Goal: Information Seeking & Learning: Compare options

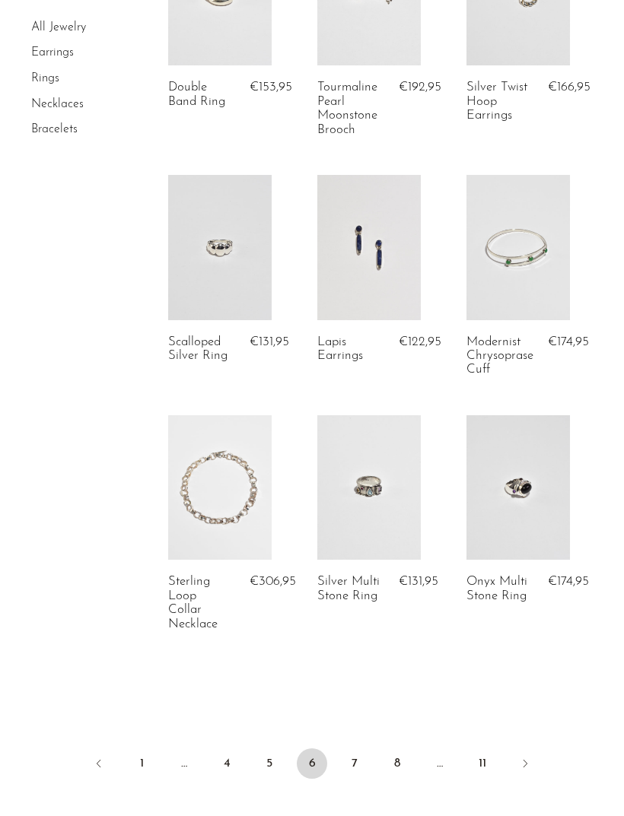
scroll to position [2362, 0]
click at [351, 779] on link "7" at bounding box center [354, 764] width 30 height 30
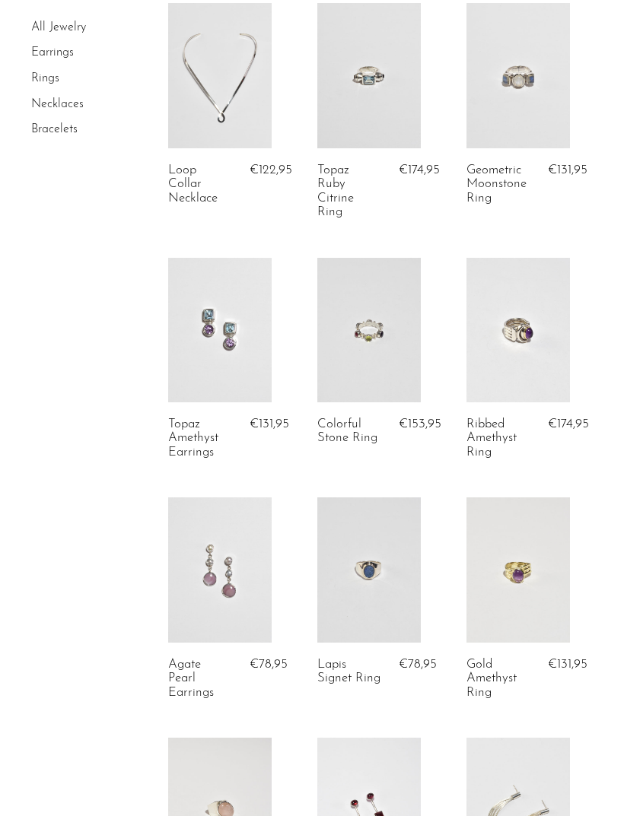
scroll to position [866, 0]
click at [227, 593] on link at bounding box center [219, 570] width 103 height 145
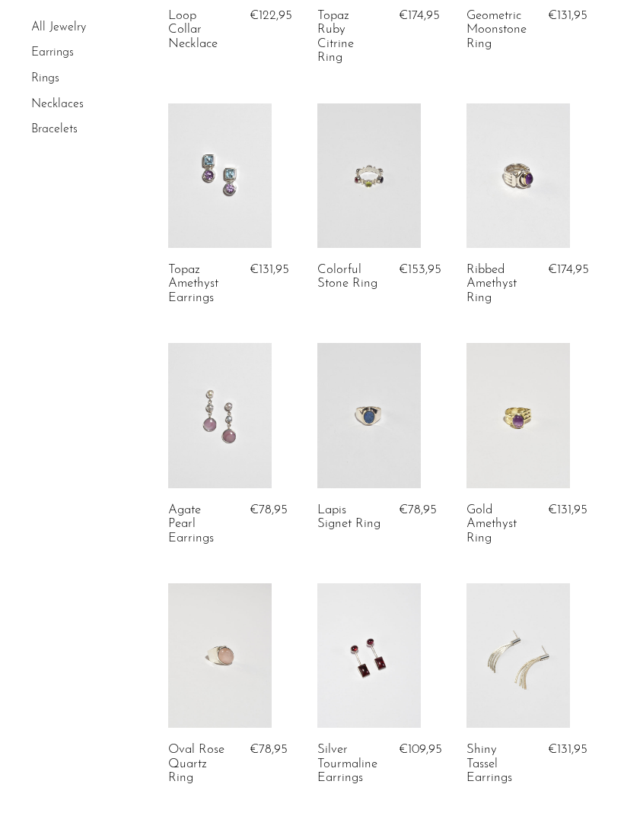
scroll to position [1026, 0]
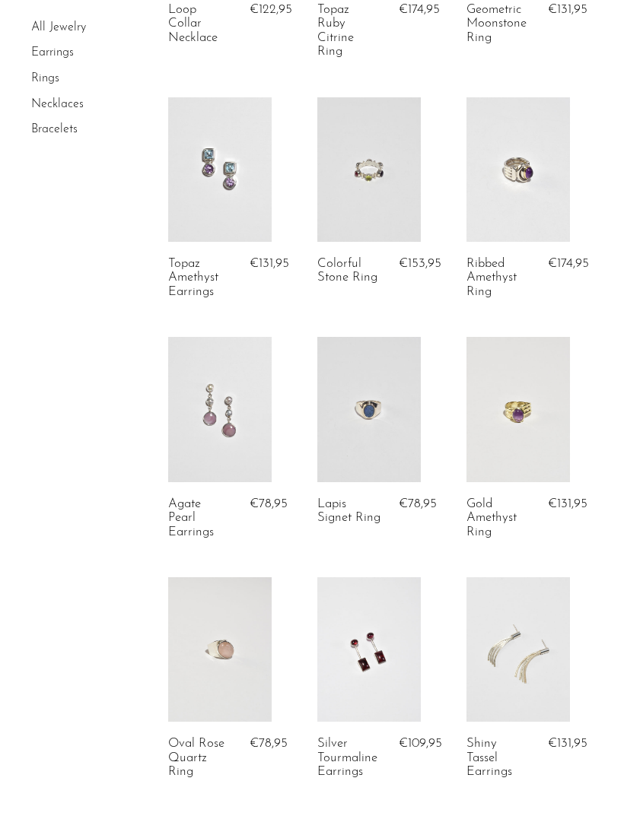
click at [361, 608] on link at bounding box center [368, 649] width 103 height 145
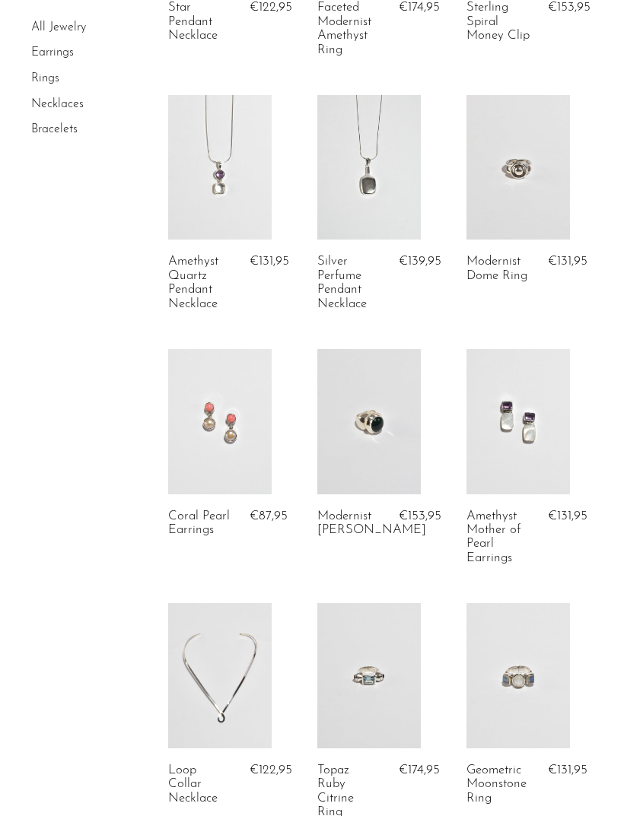
scroll to position [0, 0]
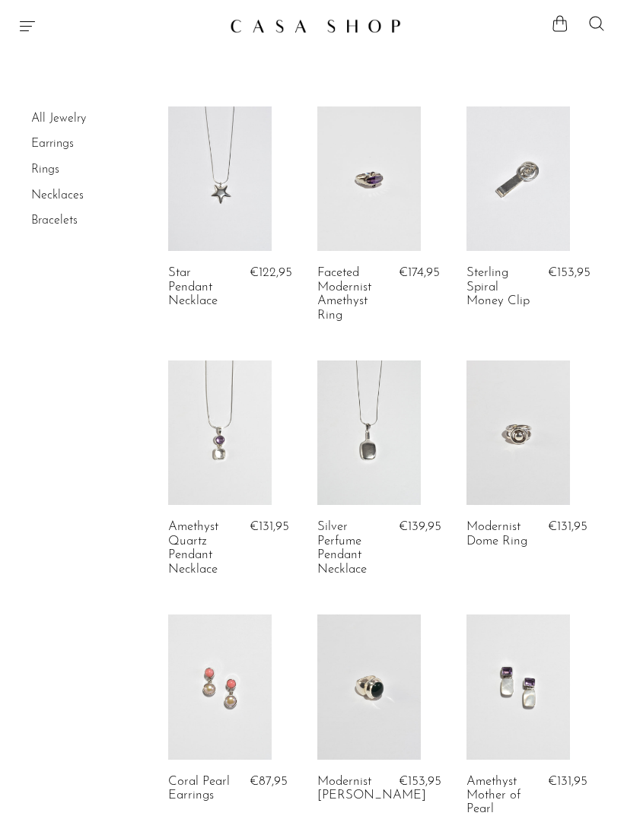
click at [528, 206] on link at bounding box center [517, 179] width 103 height 145
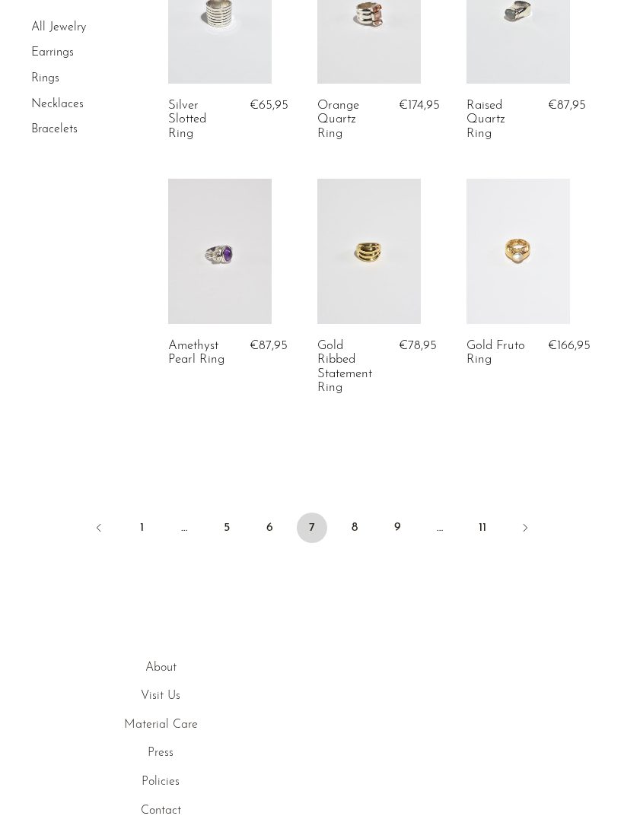
scroll to position [2630, 0]
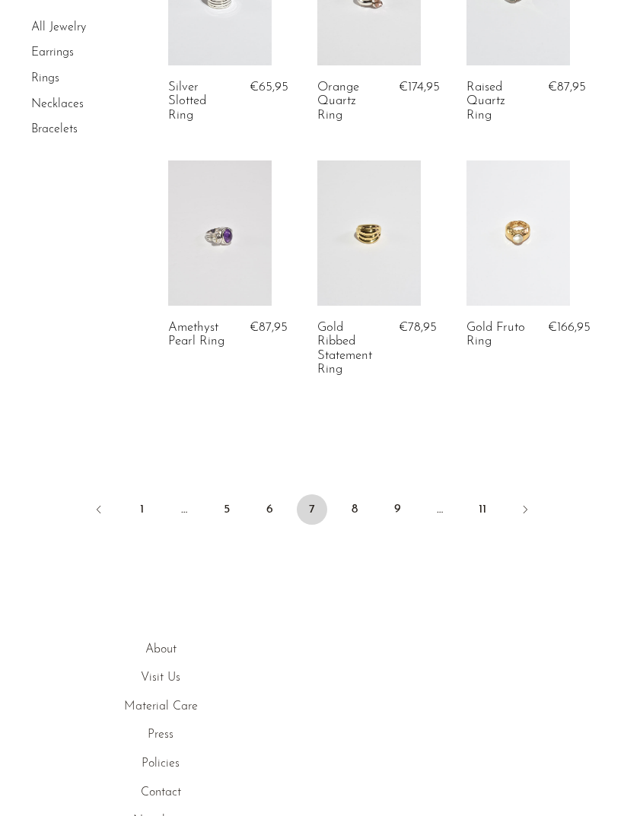
click at [348, 496] on link "8" at bounding box center [354, 510] width 30 height 30
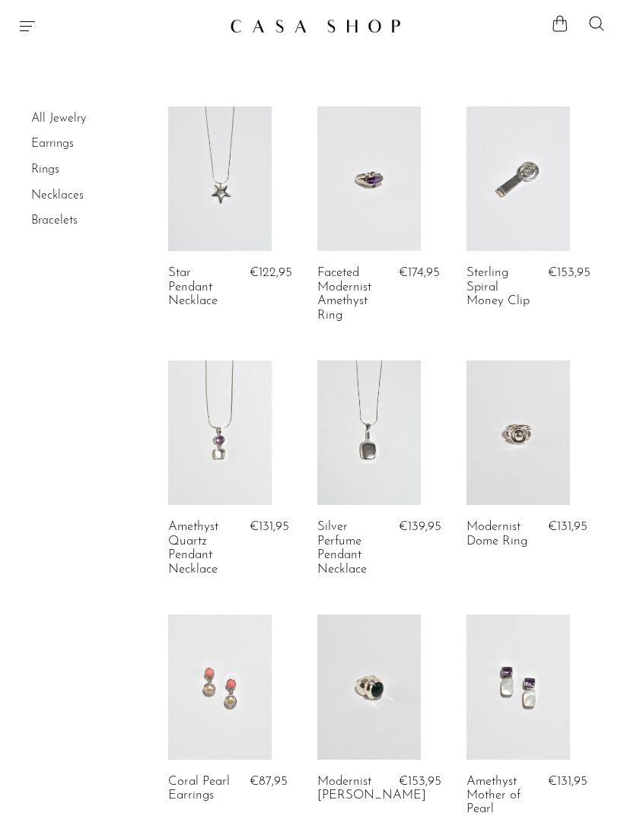
scroll to position [2679, 0]
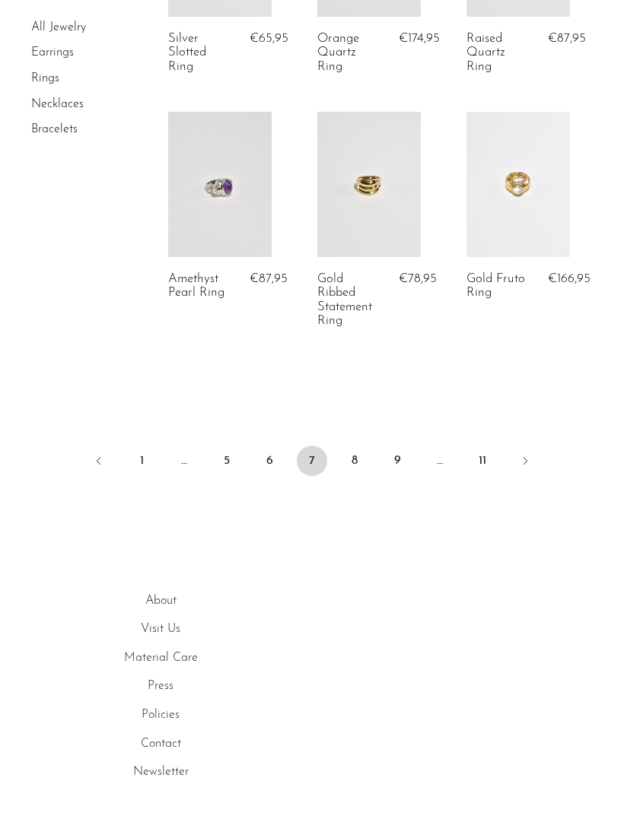
click at [139, 446] on link "1" at bounding box center [141, 461] width 30 height 30
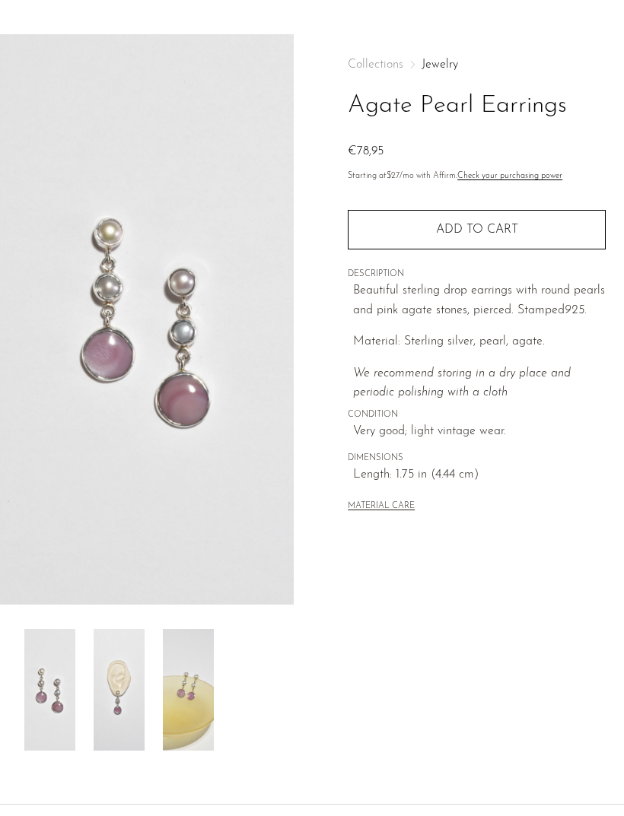
scroll to position [36, 0]
click at [128, 638] on img at bounding box center [119, 690] width 51 height 122
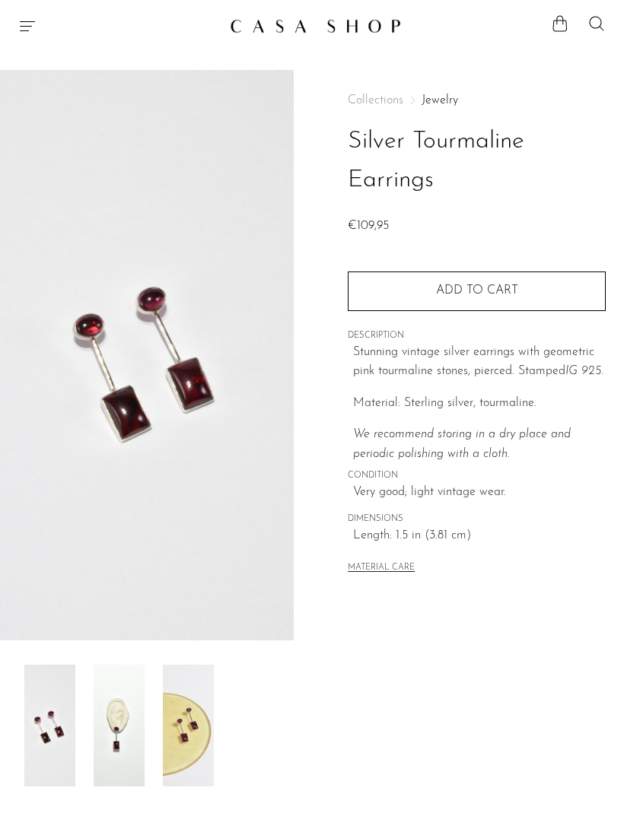
click at [117, 737] on img at bounding box center [119, 726] width 51 height 122
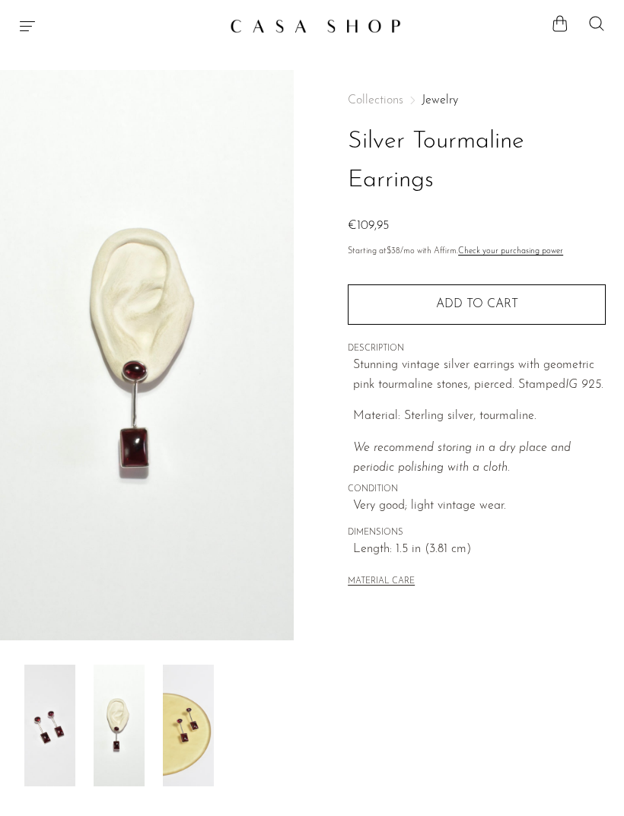
click at [201, 733] on img at bounding box center [188, 726] width 51 height 122
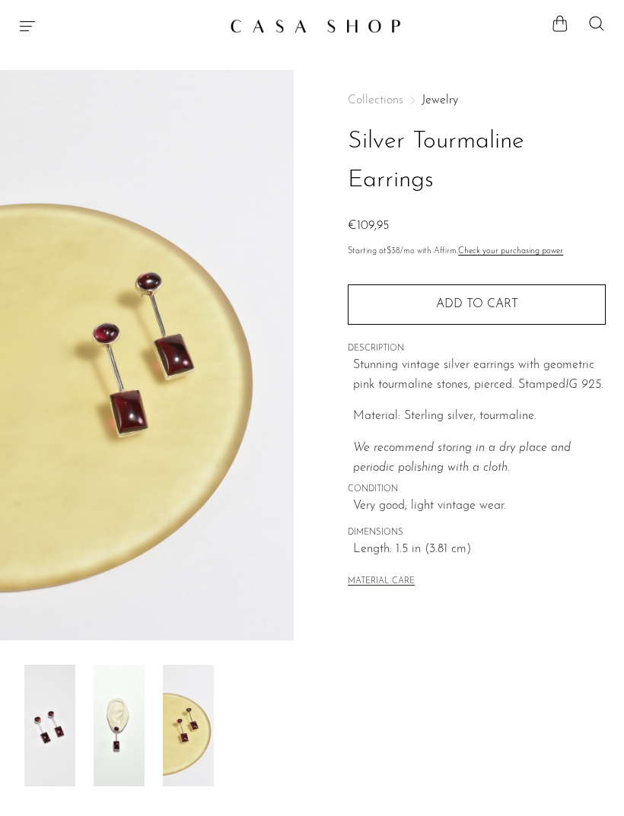
click at [46, 730] on img at bounding box center [49, 726] width 51 height 122
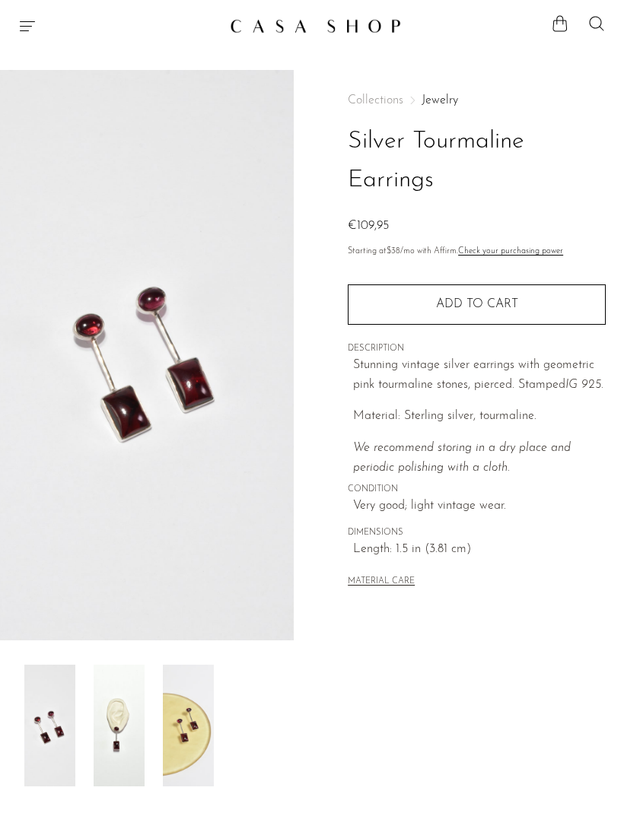
click at [374, 588] on button "MATERIAL CARE" at bounding box center [381, 582] width 67 height 11
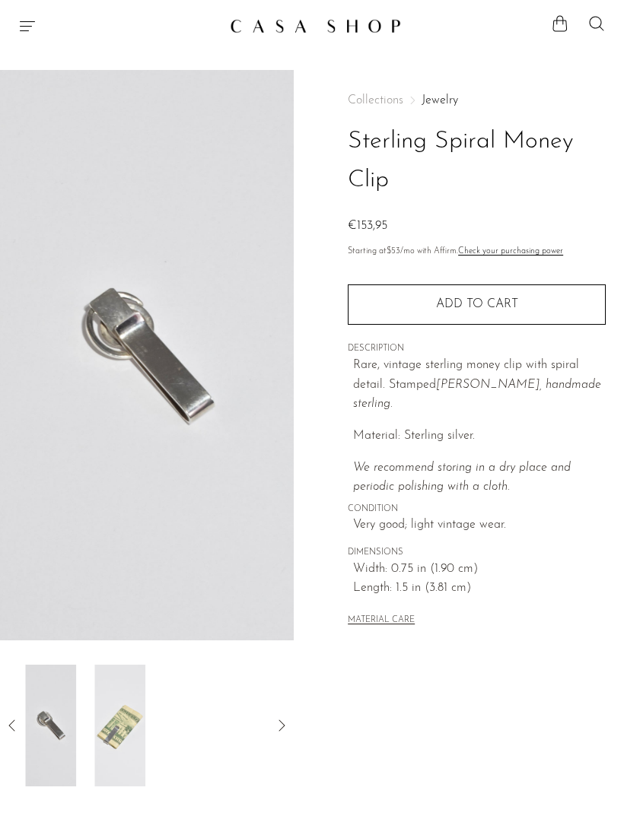
click at [158, 715] on div at bounding box center [146, 726] width 245 height 122
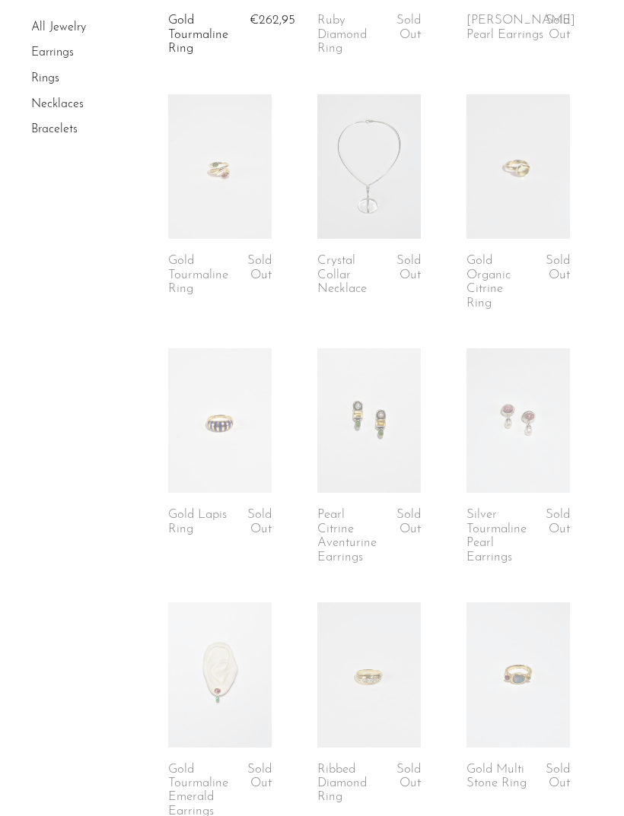
scroll to position [976, 0]
click at [506, 383] on link at bounding box center [517, 417] width 103 height 145
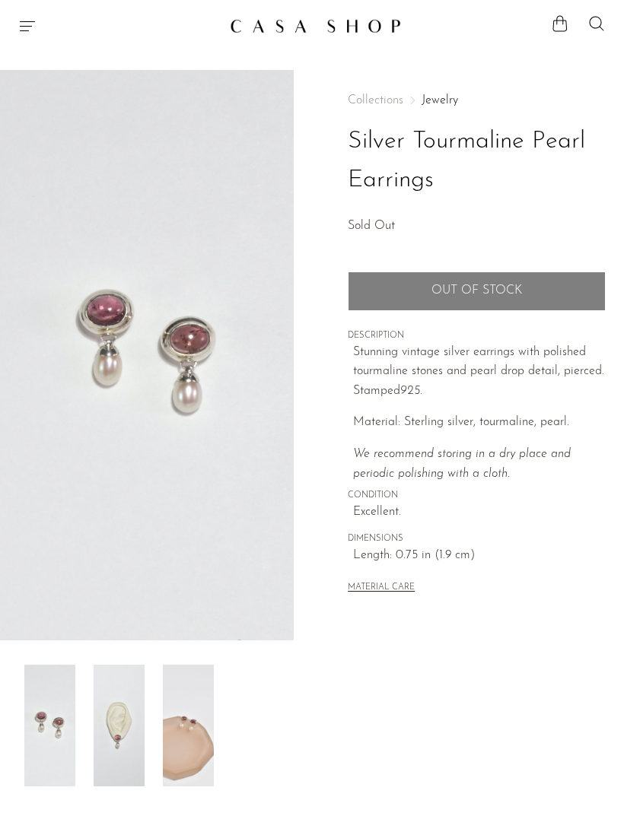
click at [125, 727] on img at bounding box center [119, 726] width 51 height 122
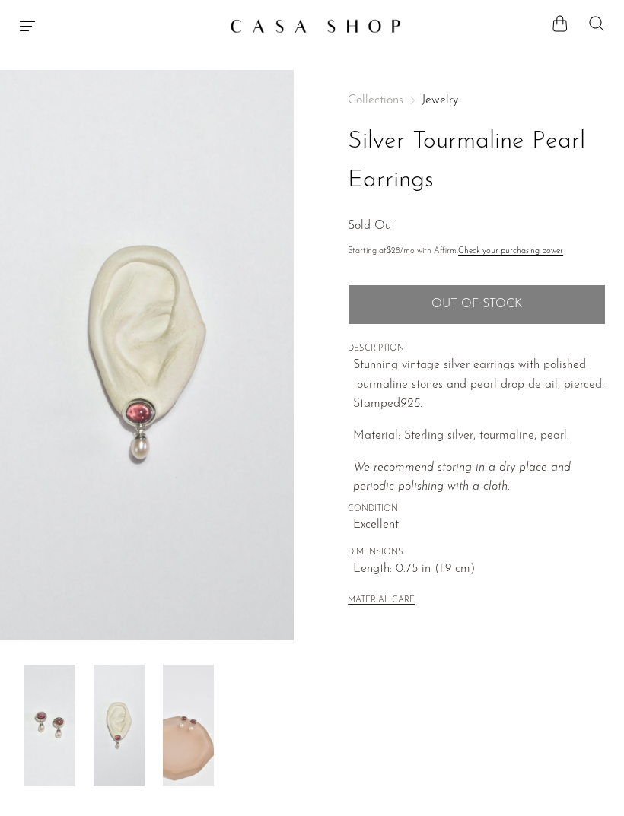
click at [52, 729] on img at bounding box center [49, 726] width 51 height 122
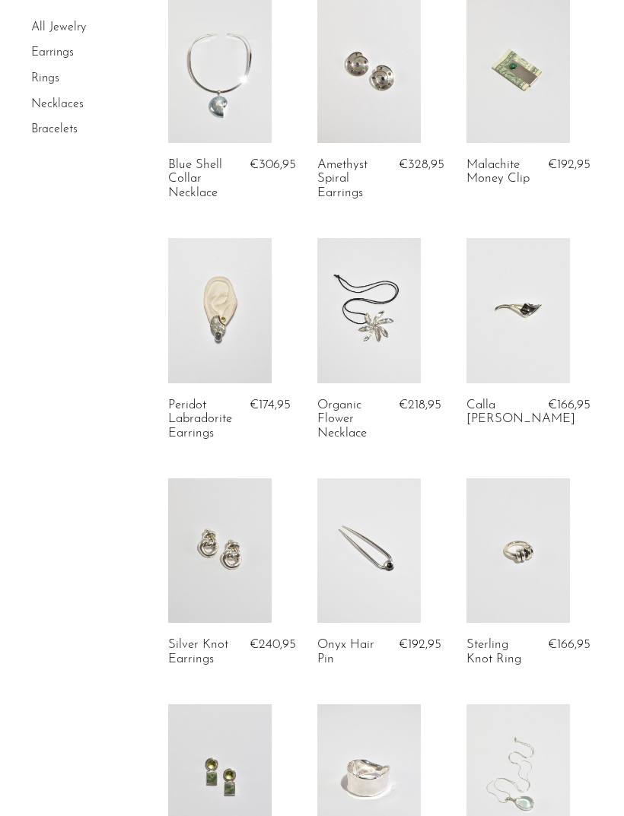
scroll to position [380, 0]
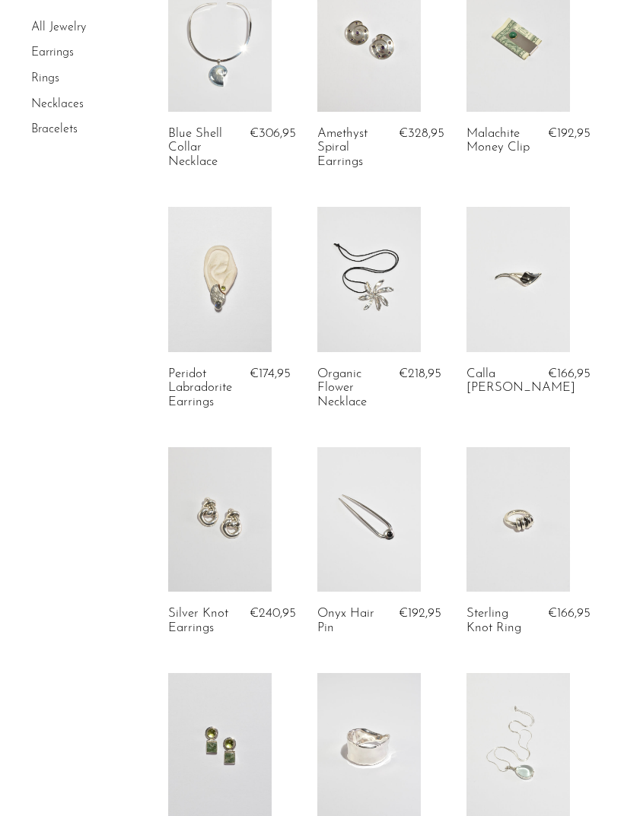
click at [540, 309] on link at bounding box center [517, 279] width 103 height 145
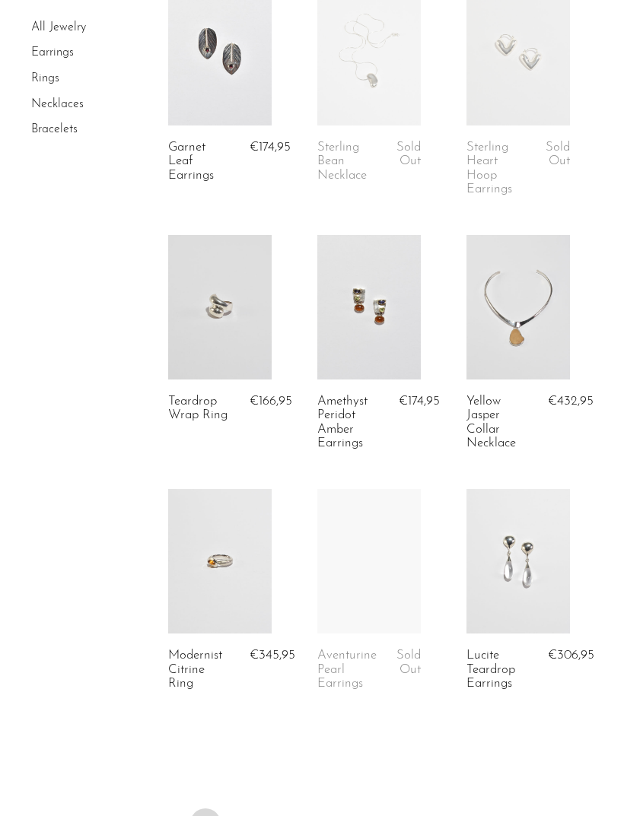
scroll to position [2318, 0]
click at [242, 813] on link "2" at bounding box center [248, 822] width 30 height 30
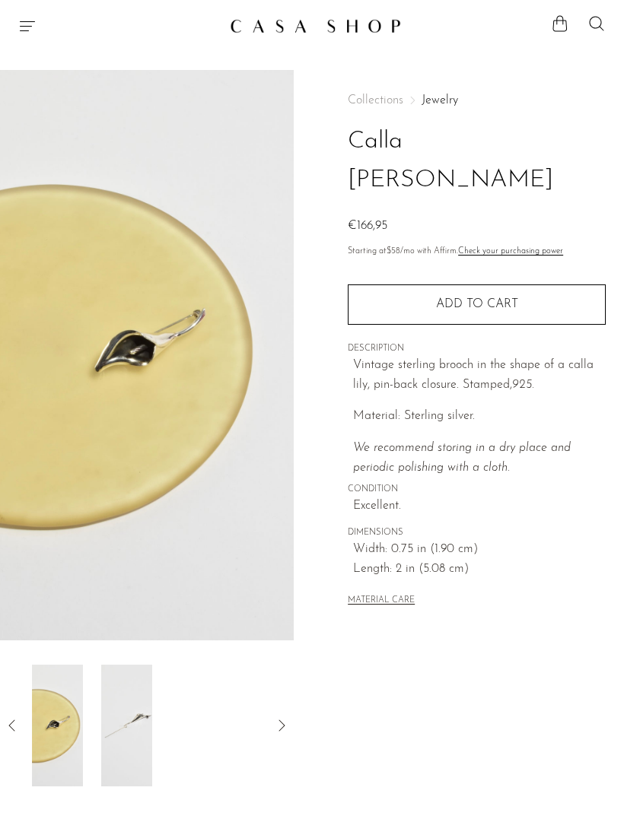
click at [201, 729] on div at bounding box center [146, 726] width 245 height 122
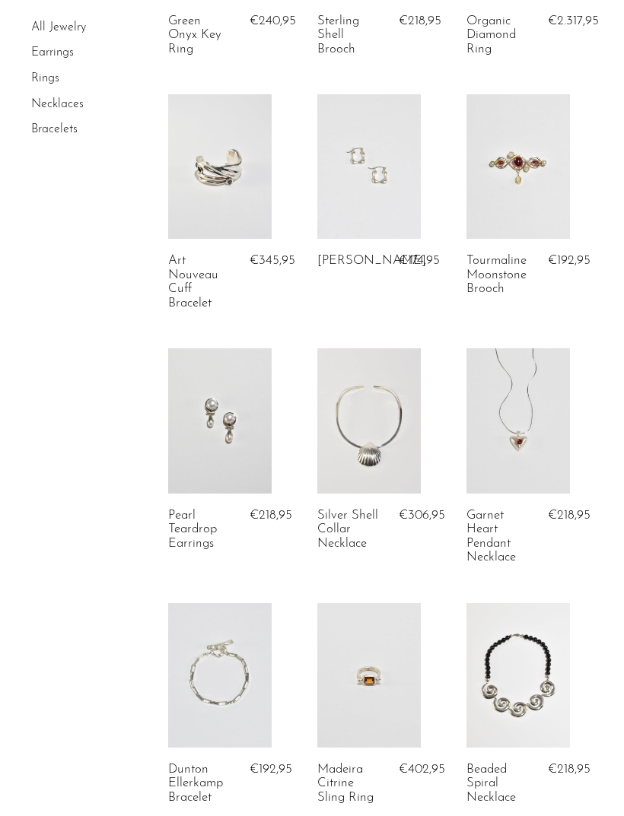
scroll to position [2012, 0]
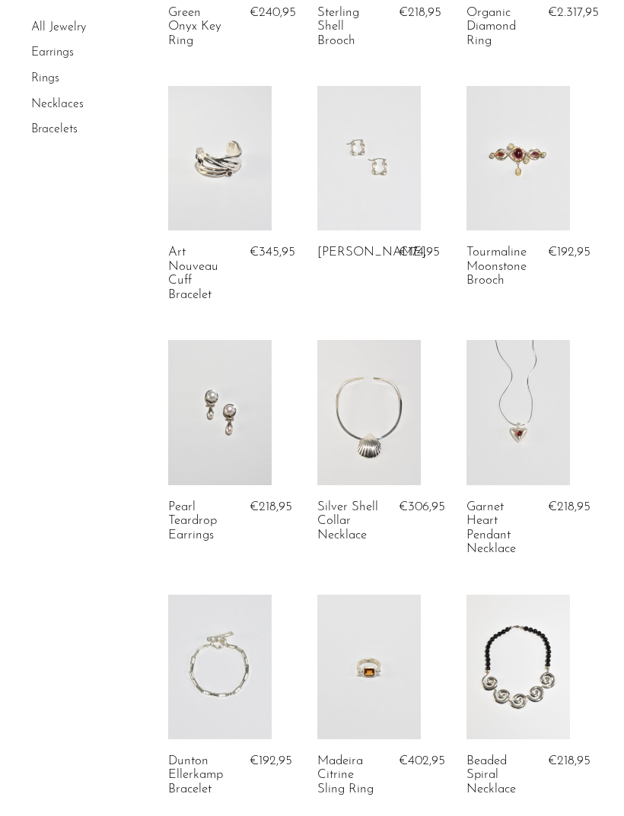
click at [516, 257] on link "Tourmaline Moonstone Brooch" at bounding box center [497, 267] width 63 height 42
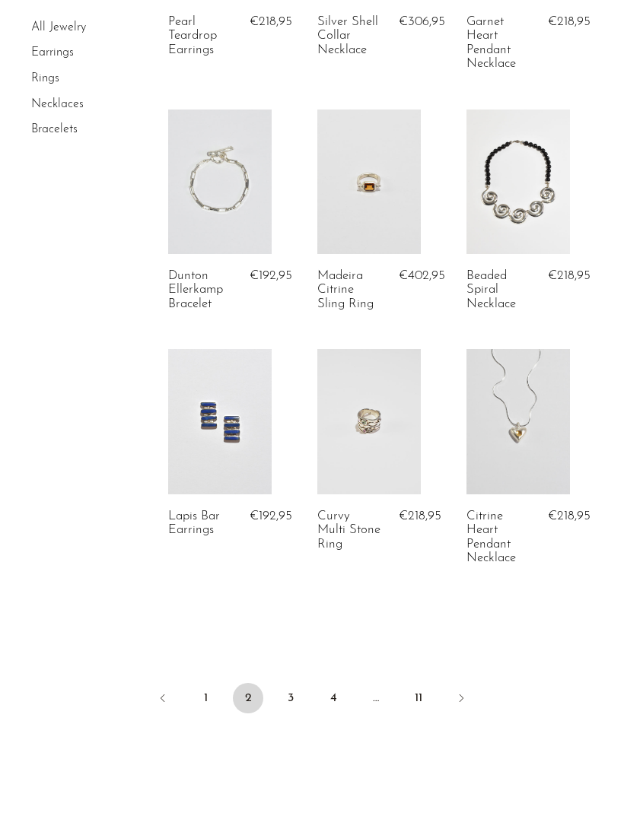
scroll to position [2550, 0]
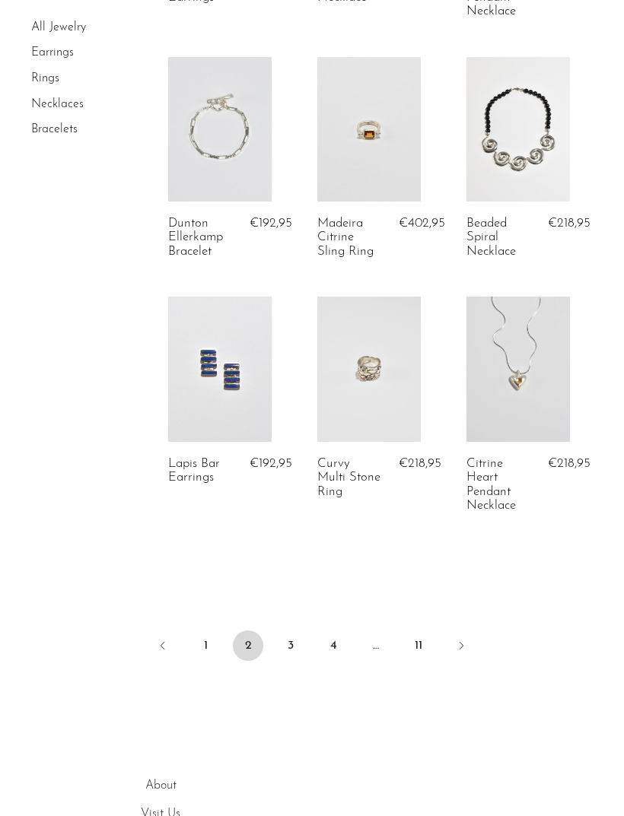
click at [282, 631] on link "3" at bounding box center [290, 646] width 30 height 30
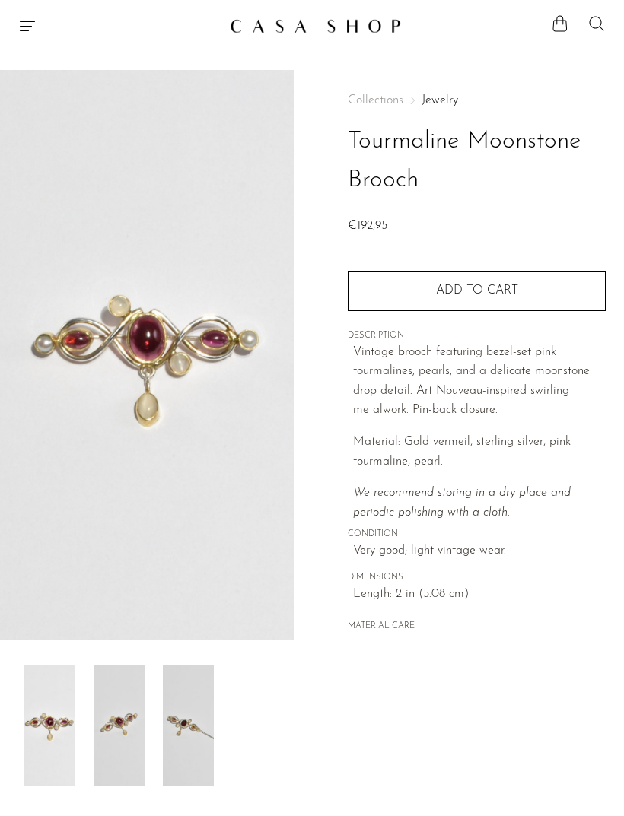
click at [186, 696] on img at bounding box center [188, 726] width 51 height 122
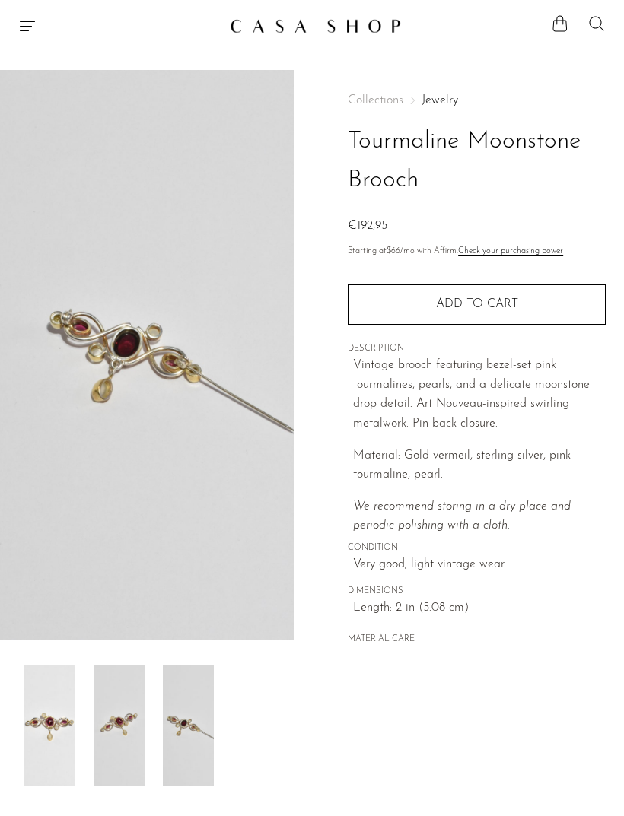
click at [43, 729] on img at bounding box center [49, 726] width 51 height 122
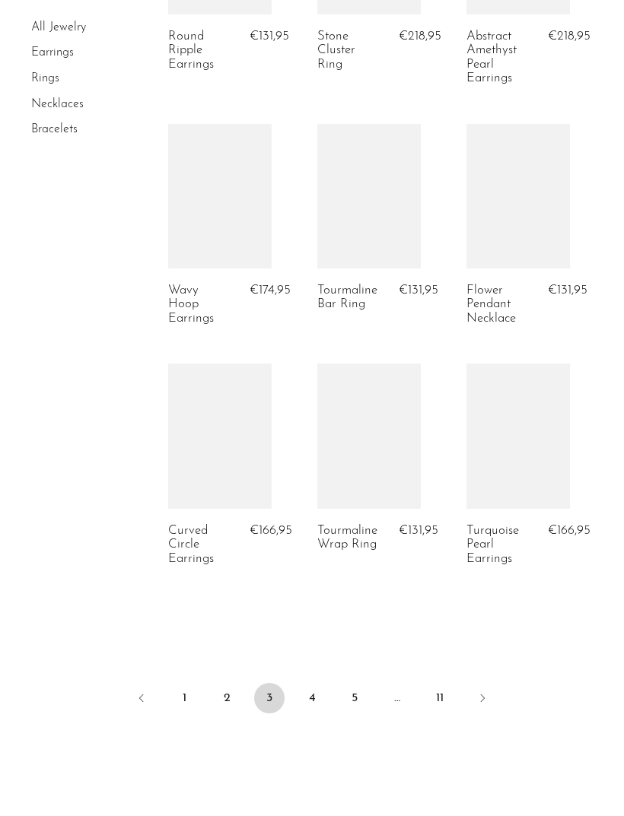
scroll to position [2455, 0]
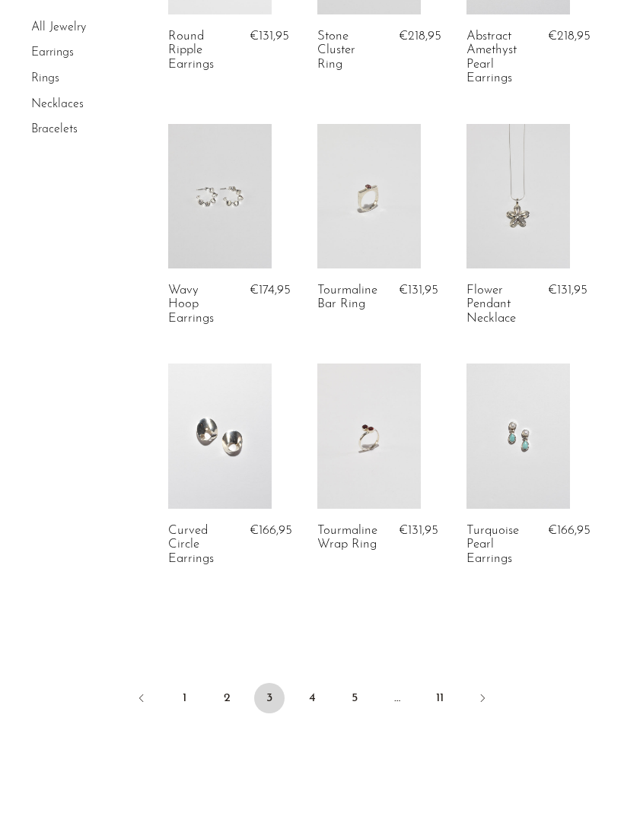
click at [301, 688] on link "4" at bounding box center [312, 698] width 30 height 30
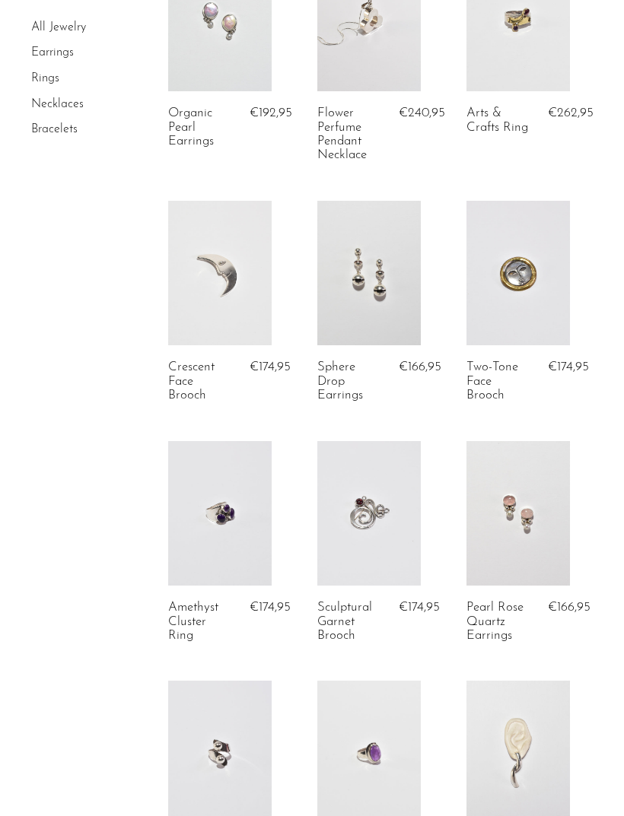
scroll to position [1831, 0]
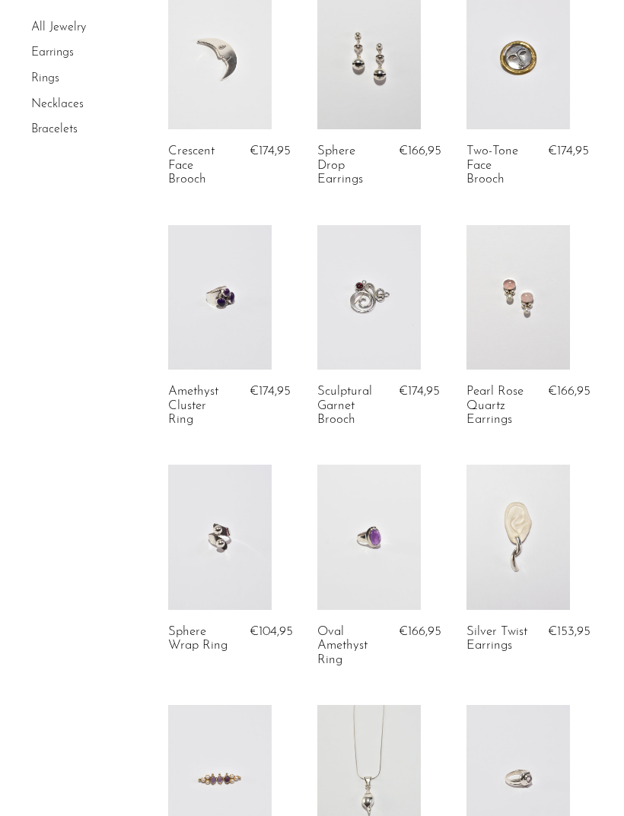
click at [527, 265] on link at bounding box center [517, 297] width 103 height 145
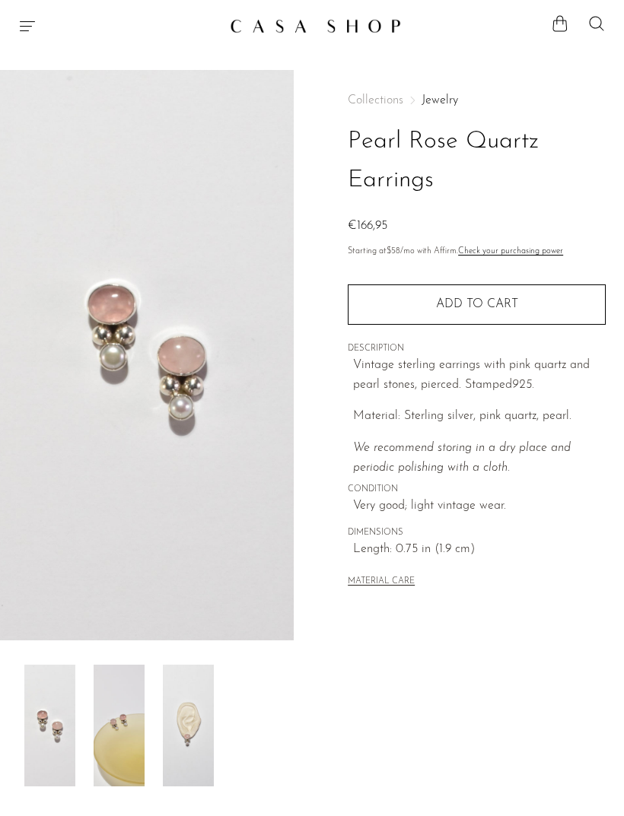
click at [173, 730] on img at bounding box center [188, 726] width 51 height 122
